Goal: Task Accomplishment & Management: Manage account settings

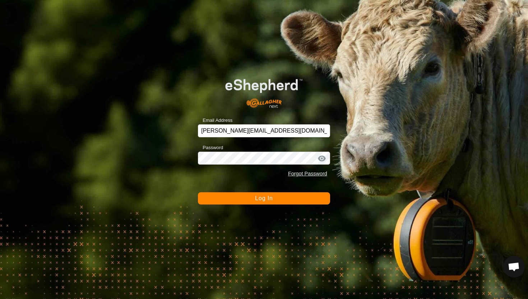
click at [246, 203] on button "Log In" at bounding box center [264, 198] width 132 height 12
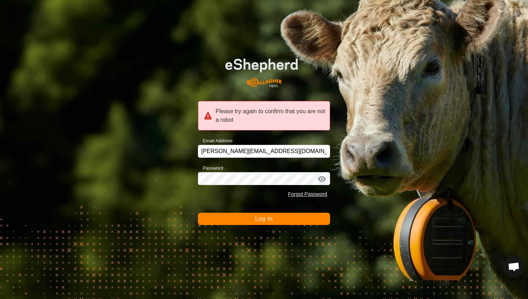
click at [249, 217] on button "Log In" at bounding box center [264, 218] width 132 height 12
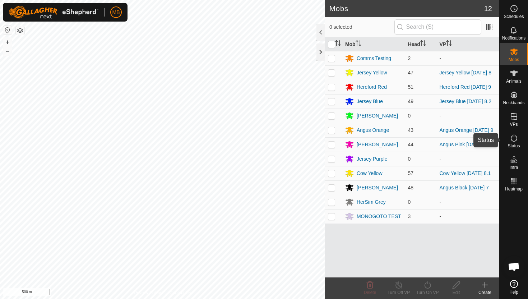
click at [515, 137] on icon at bounding box center [513, 138] width 9 height 9
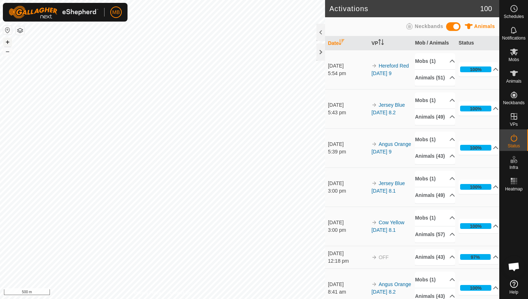
click at [8, 42] on button "+" at bounding box center [7, 42] width 9 height 9
click at [10, 42] on button "+" at bounding box center [7, 42] width 9 height 9
click at [514, 12] on icon at bounding box center [513, 8] width 9 height 9
